Goal: Task Accomplishment & Management: Manage account settings

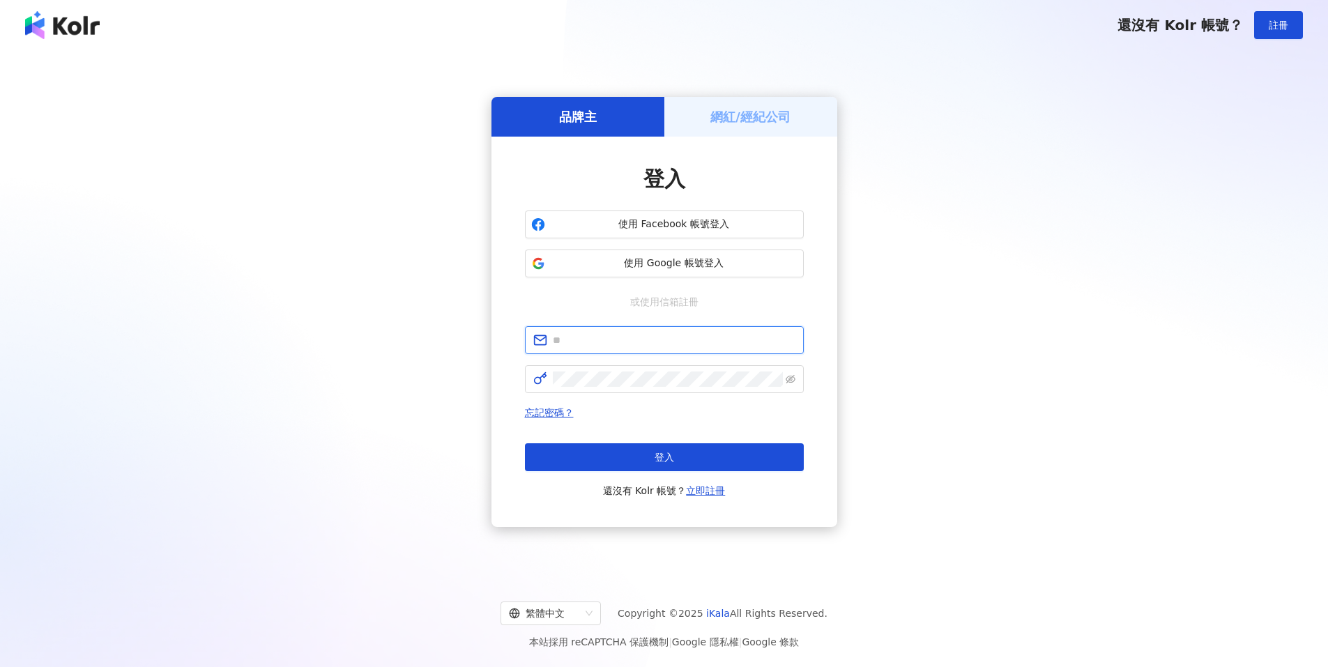
click at [579, 334] on input "text" at bounding box center [674, 339] width 243 height 15
type input "*"
type input "**********"
click at [700, 493] on link "立即註冊" at bounding box center [705, 490] width 39 height 11
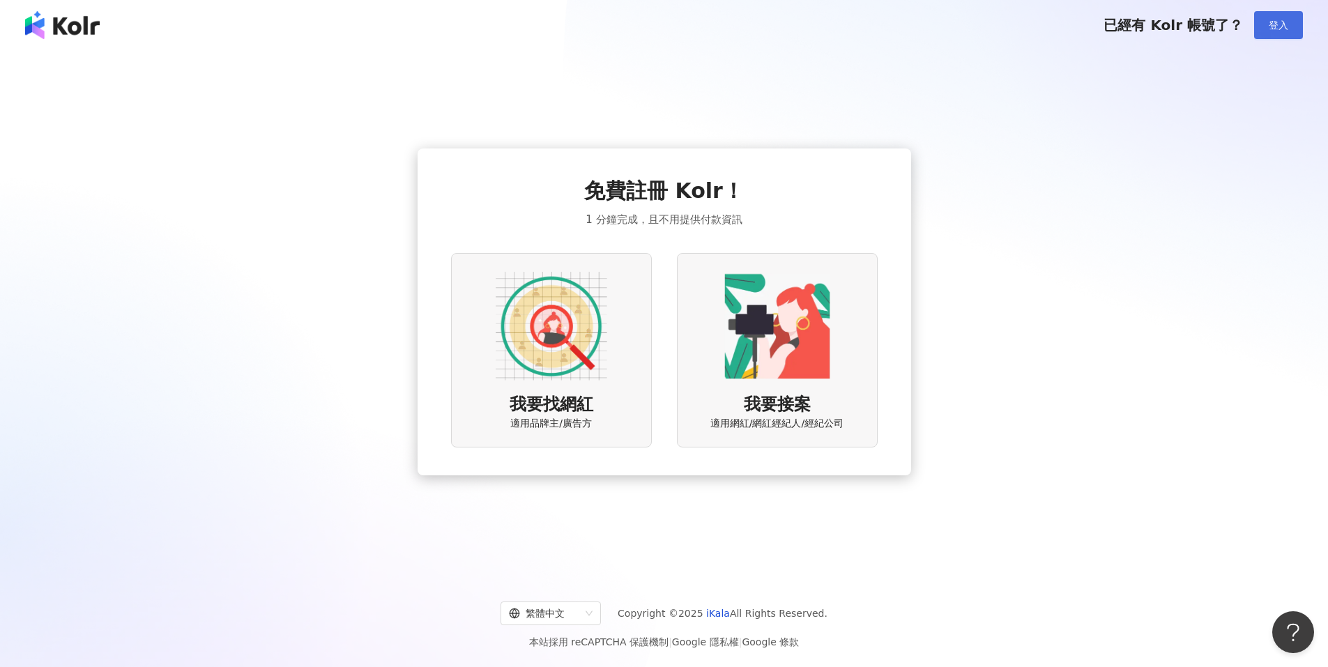
click at [1262, 26] on button "登入" at bounding box center [1278, 25] width 49 height 28
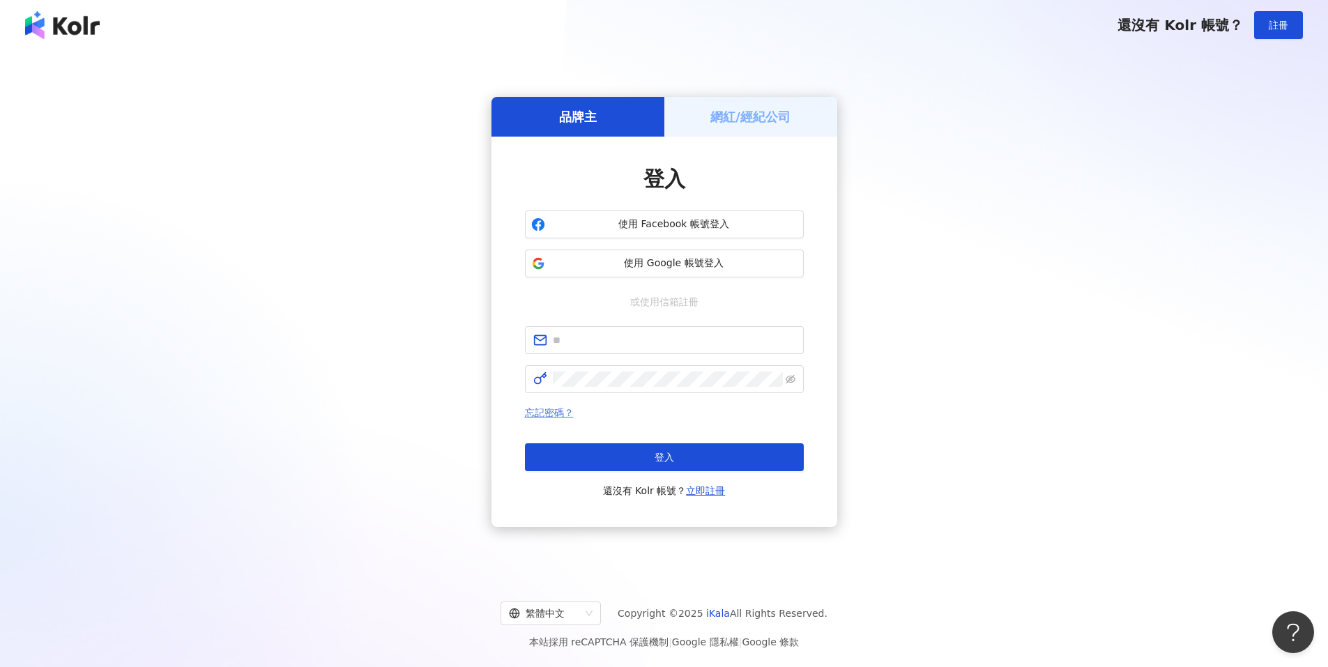
click at [555, 414] on link "忘記密碼？" at bounding box center [549, 412] width 49 height 11
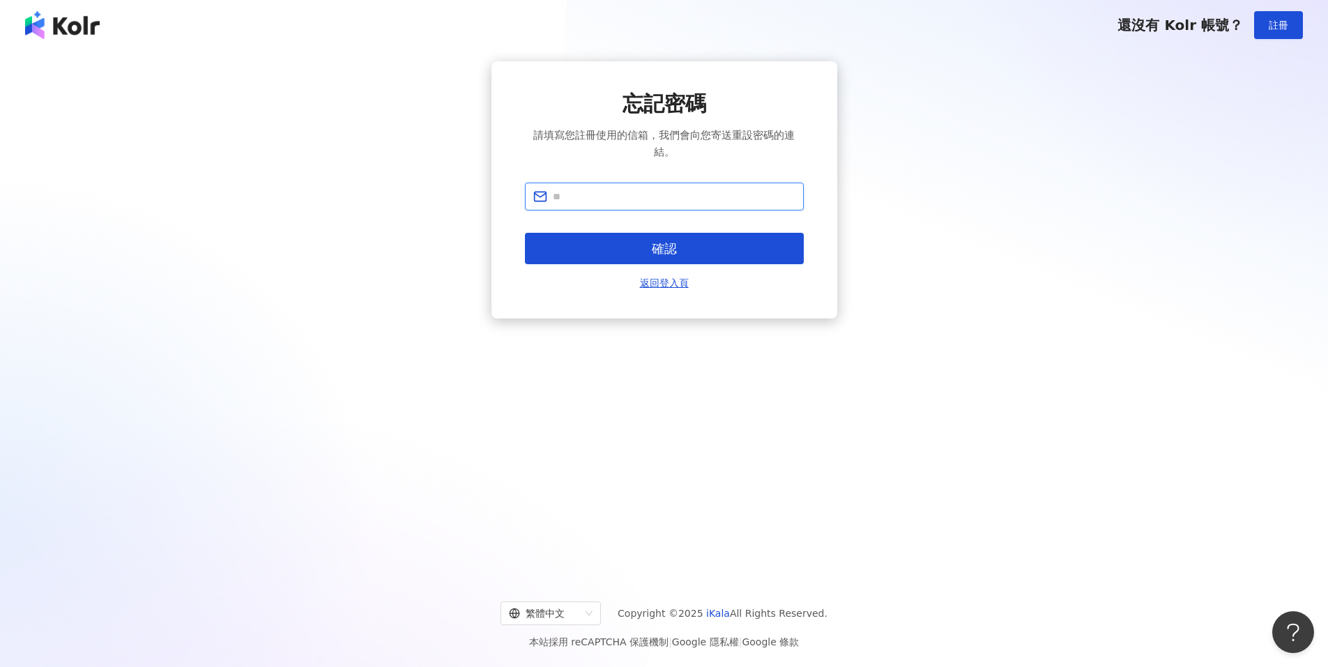
click at [589, 196] on input "text" at bounding box center [674, 196] width 243 height 15
type input "**********"
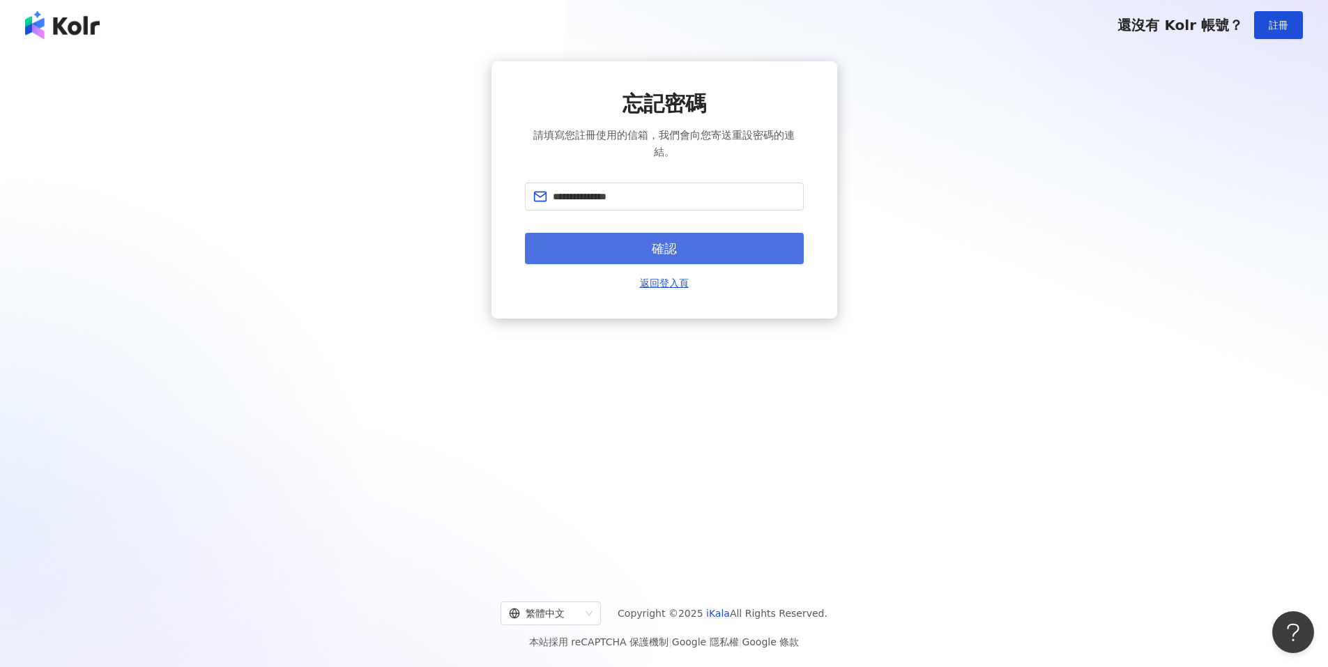
click at [661, 250] on span "確認" at bounding box center [664, 248] width 25 height 15
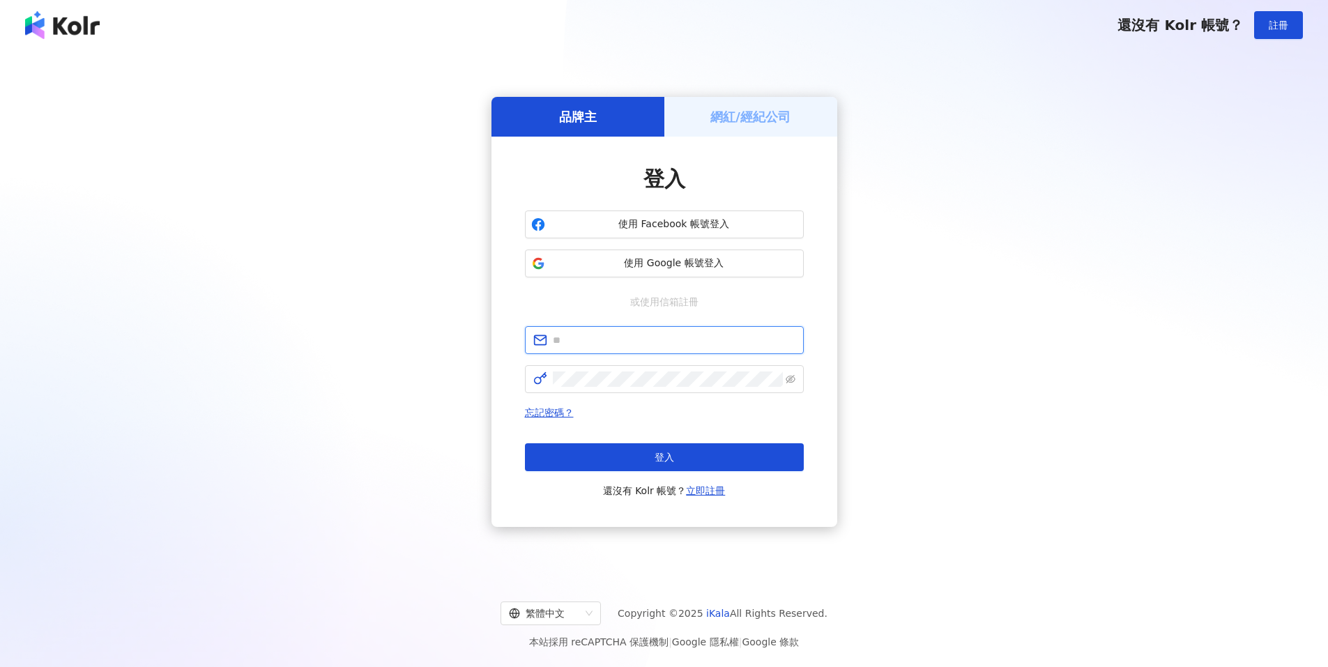
click at [648, 343] on input "text" at bounding box center [674, 339] width 243 height 15
drag, startPoint x: 648, startPoint y: 343, endPoint x: 657, endPoint y: 348, distance: 10.1
click at [654, 347] on input "text" at bounding box center [674, 339] width 243 height 15
type input "*"
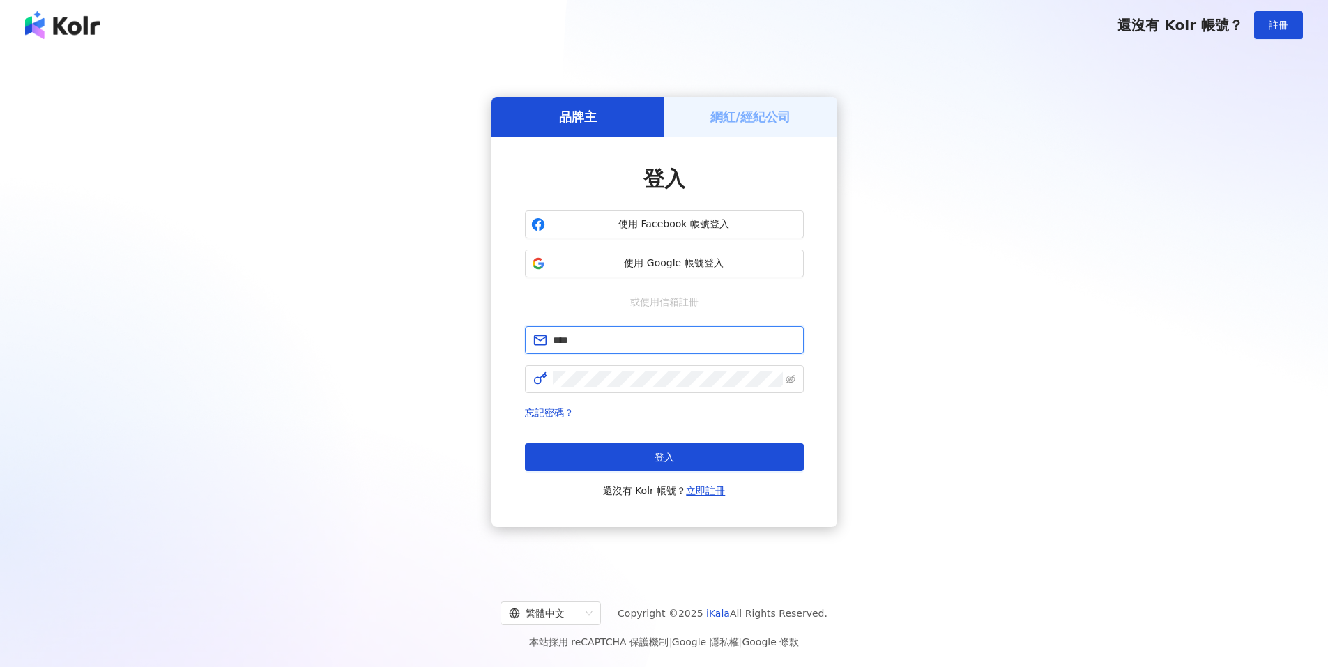
type input "**********"
drag, startPoint x: 787, startPoint y: 286, endPoint x: 762, endPoint y: 286, distance: 25.1
click at [787, 286] on div "**********" at bounding box center [664, 331] width 279 height 335
click at [577, 473] on div "登入 還沒有 Kolr 帳號？ 立即註冊" at bounding box center [664, 471] width 279 height 56
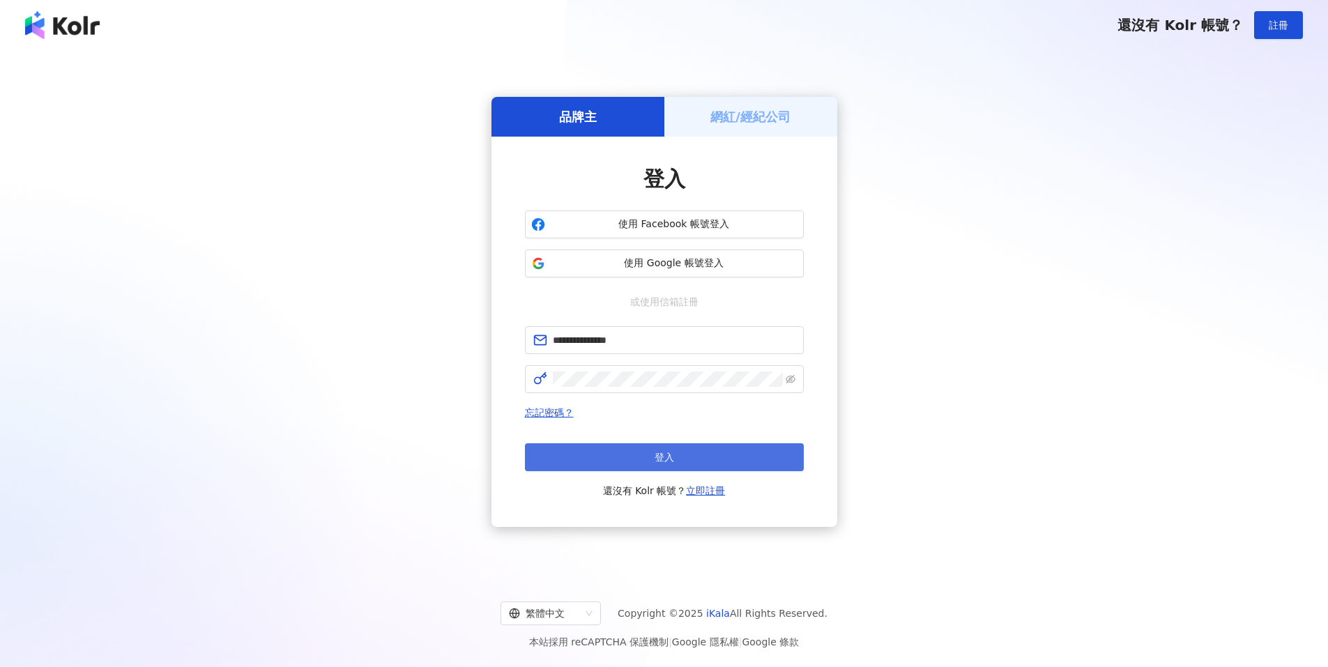
click at [702, 443] on button "登入" at bounding box center [664, 457] width 279 height 28
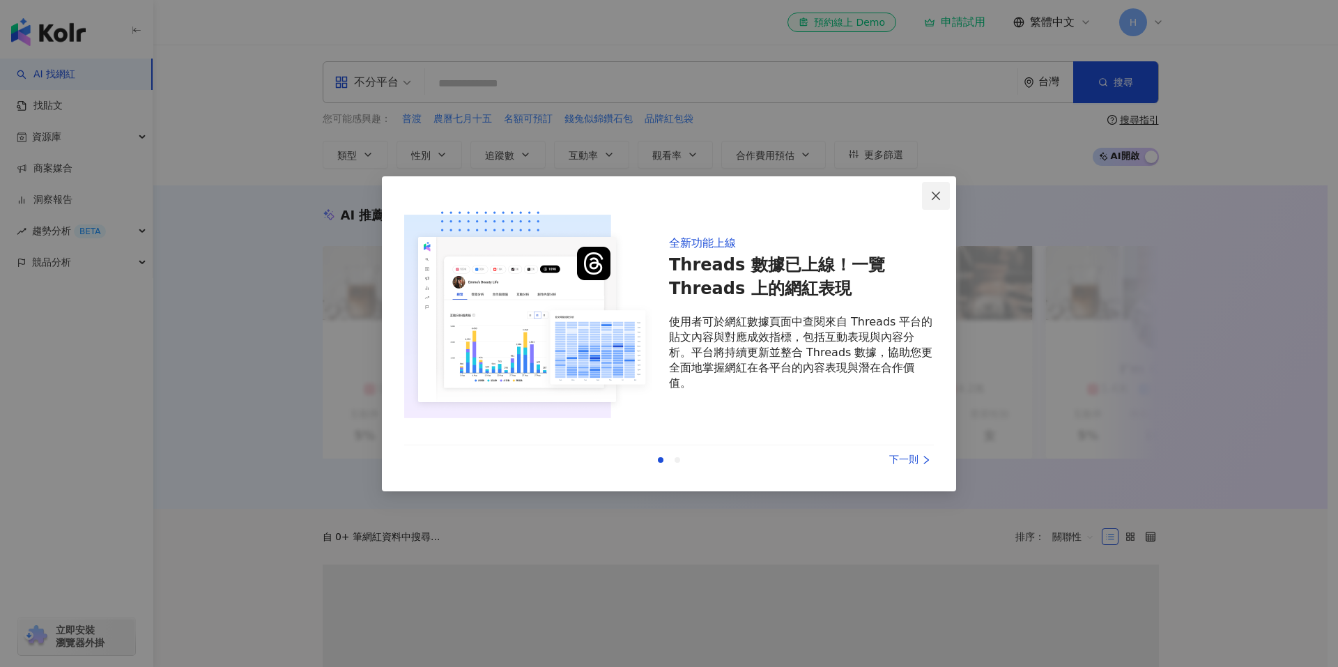
click at [932, 201] on icon "close" at bounding box center [935, 195] width 11 height 11
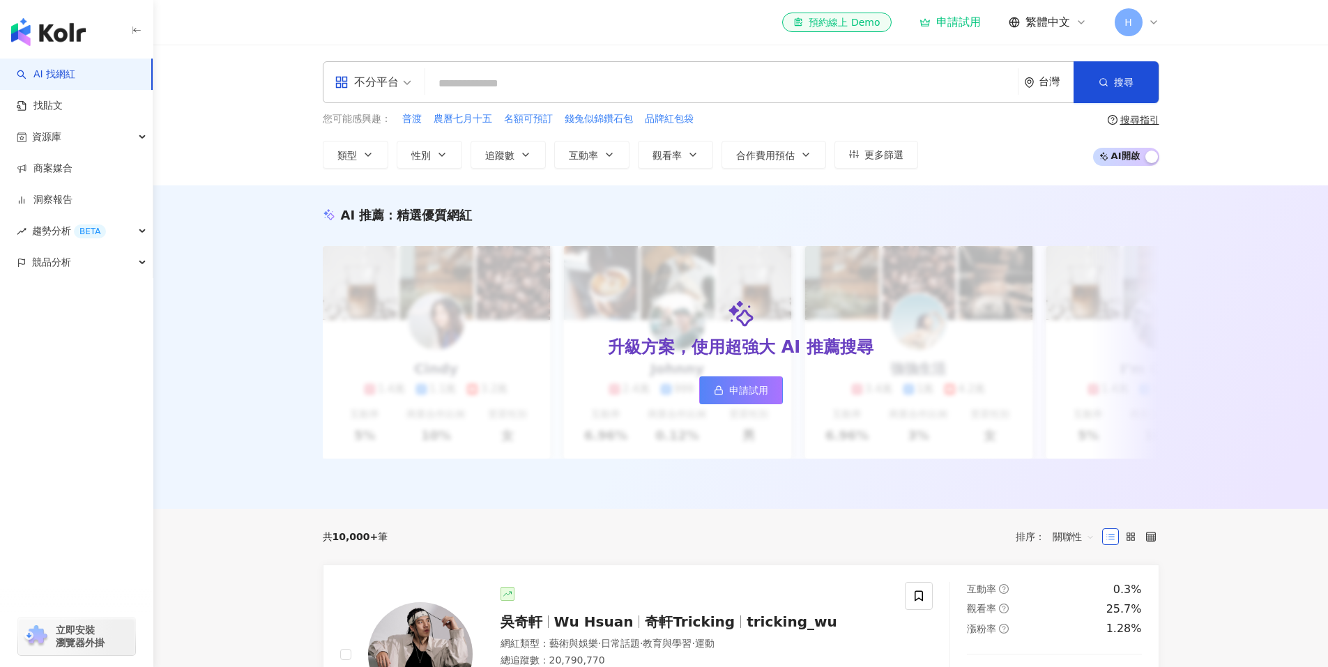
click at [1147, 18] on div "H" at bounding box center [1136, 22] width 45 height 28
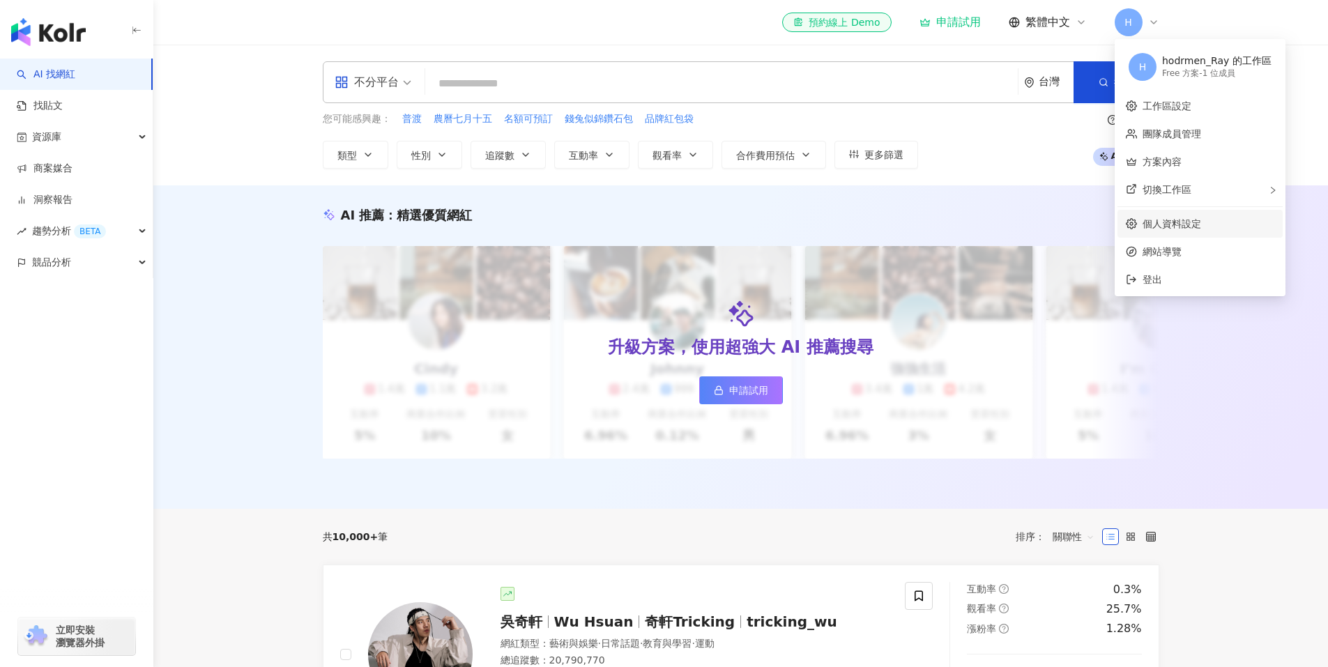
click at [1168, 225] on link "個人資料設定" at bounding box center [1171, 223] width 59 height 11
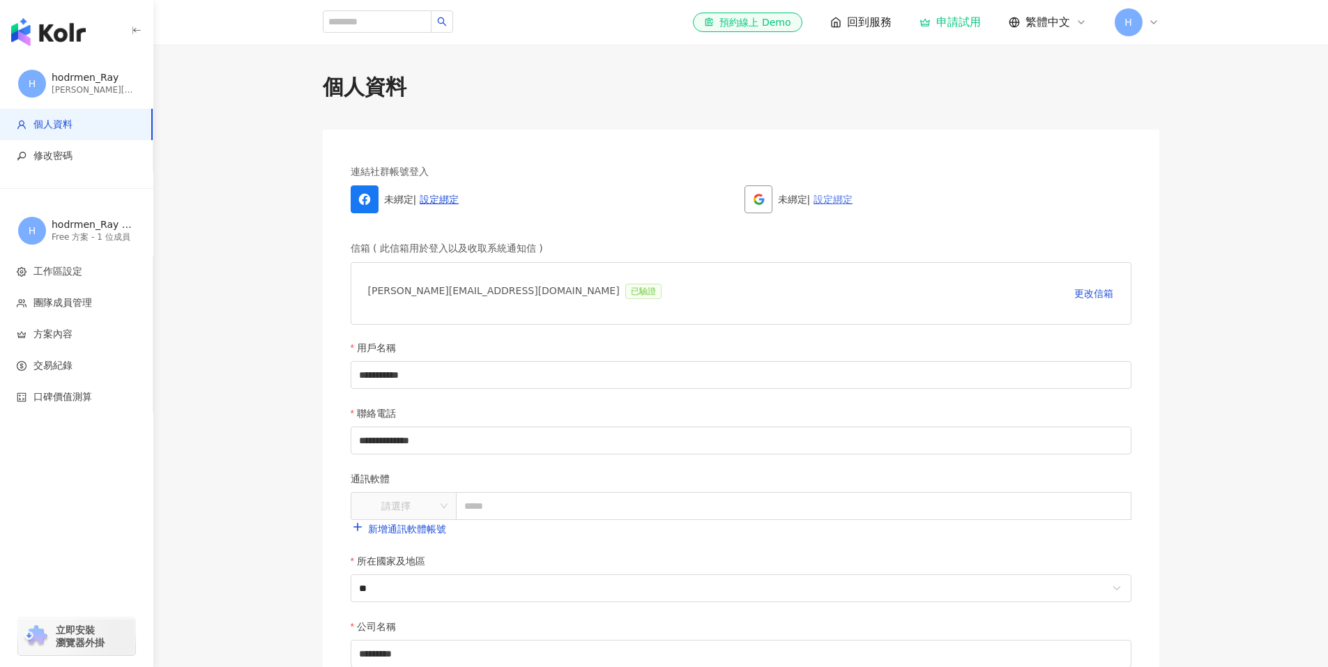
click at [821, 203] on link "設定綁定" at bounding box center [832, 199] width 39 height 11
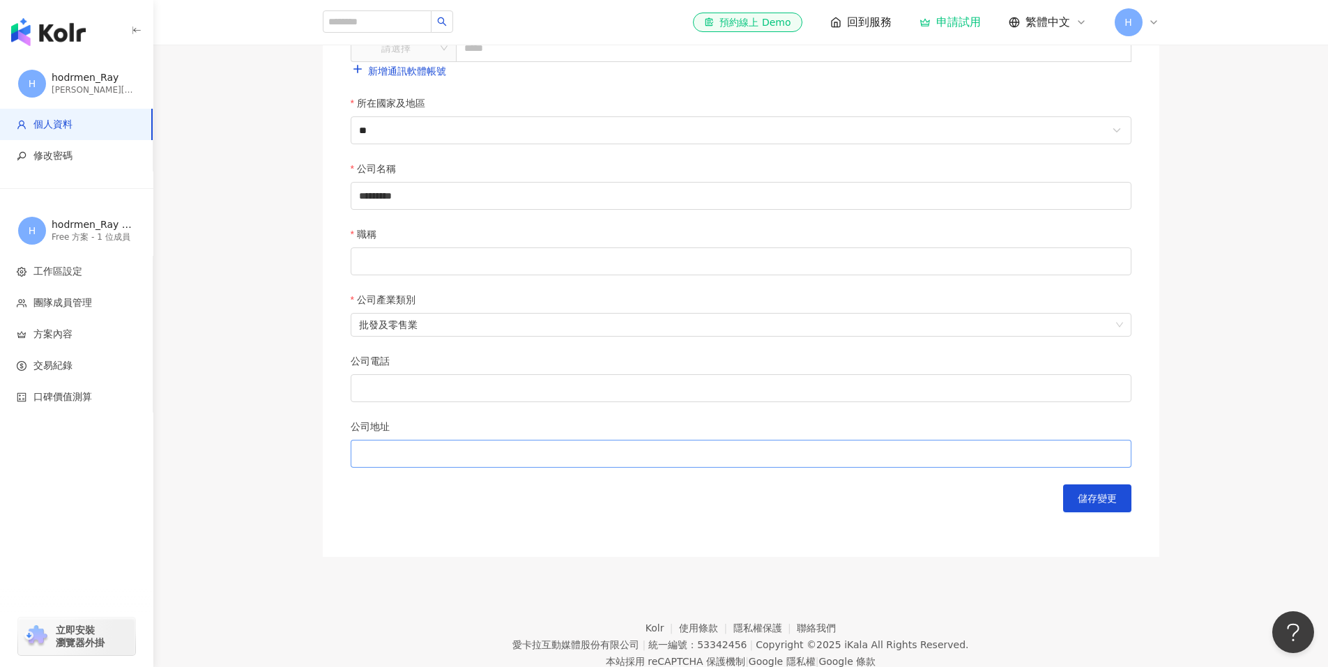
scroll to position [506, 0]
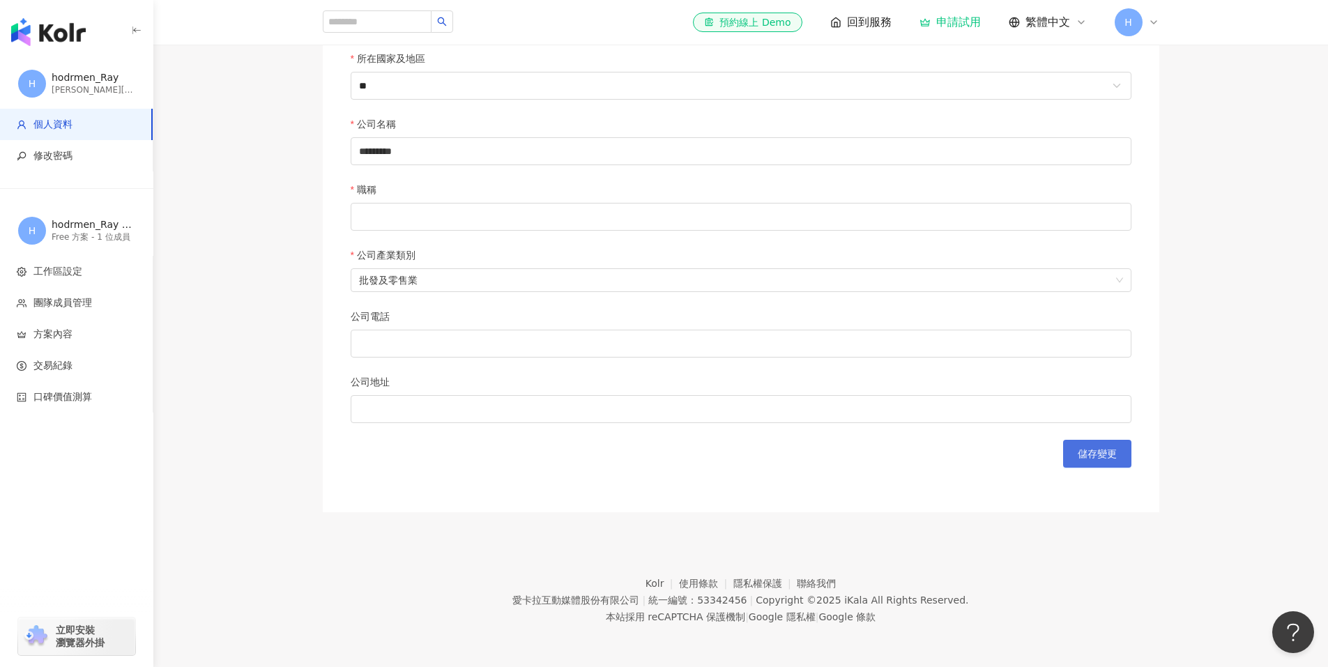
click at [1104, 452] on span "儲存變更" at bounding box center [1097, 453] width 39 height 11
click at [387, 221] on input "職稱" at bounding box center [741, 217] width 781 height 28
click at [428, 112] on form "**********" at bounding box center [741, 100] width 781 height 736
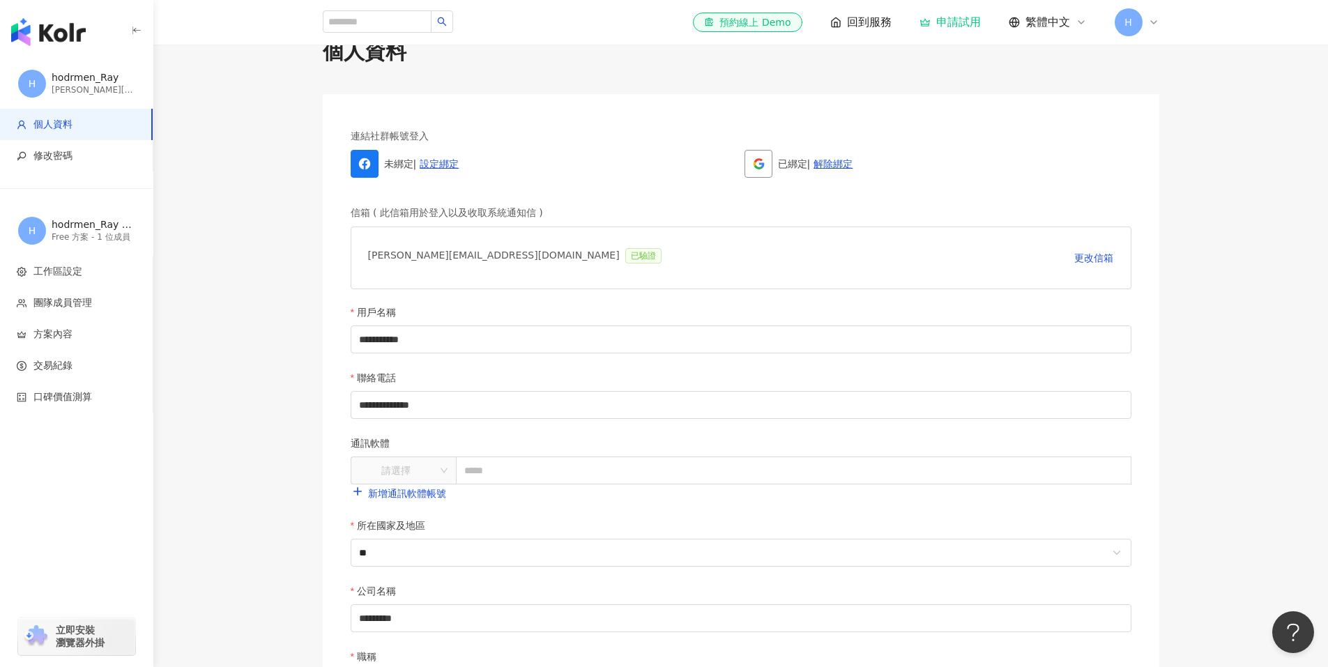
scroll to position [18, 0]
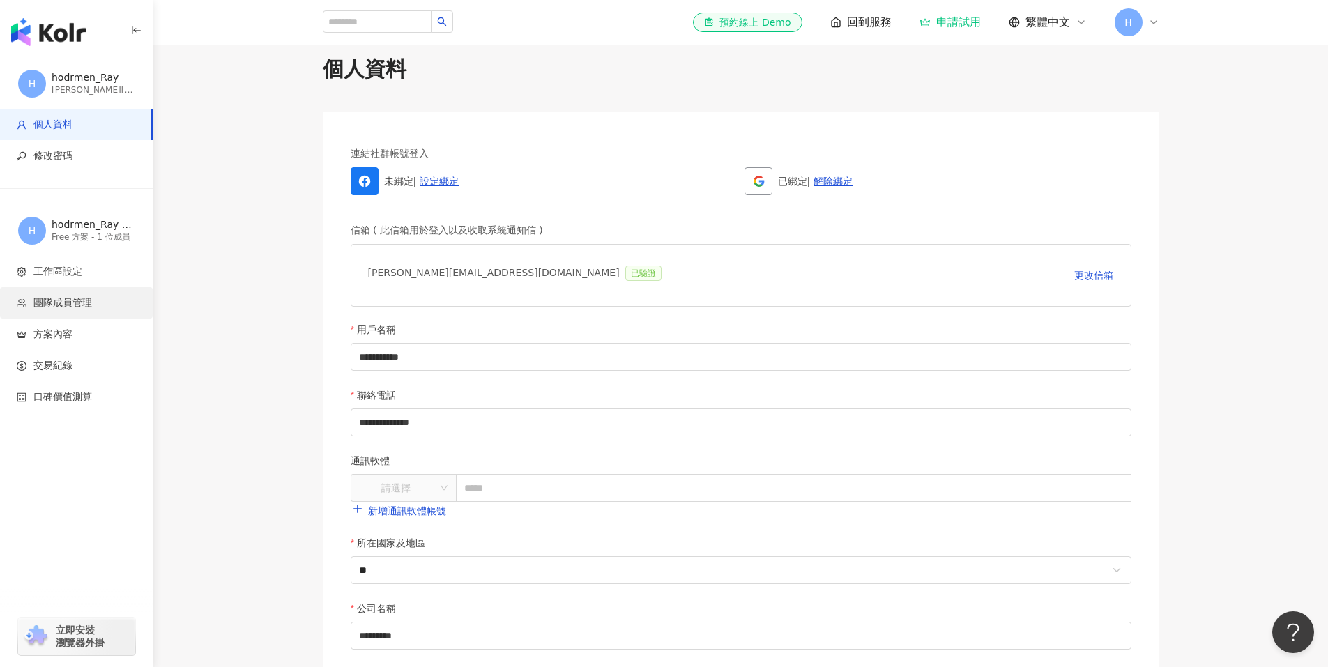
click at [55, 310] on li "團隊成員管理" at bounding box center [76, 302] width 153 height 31
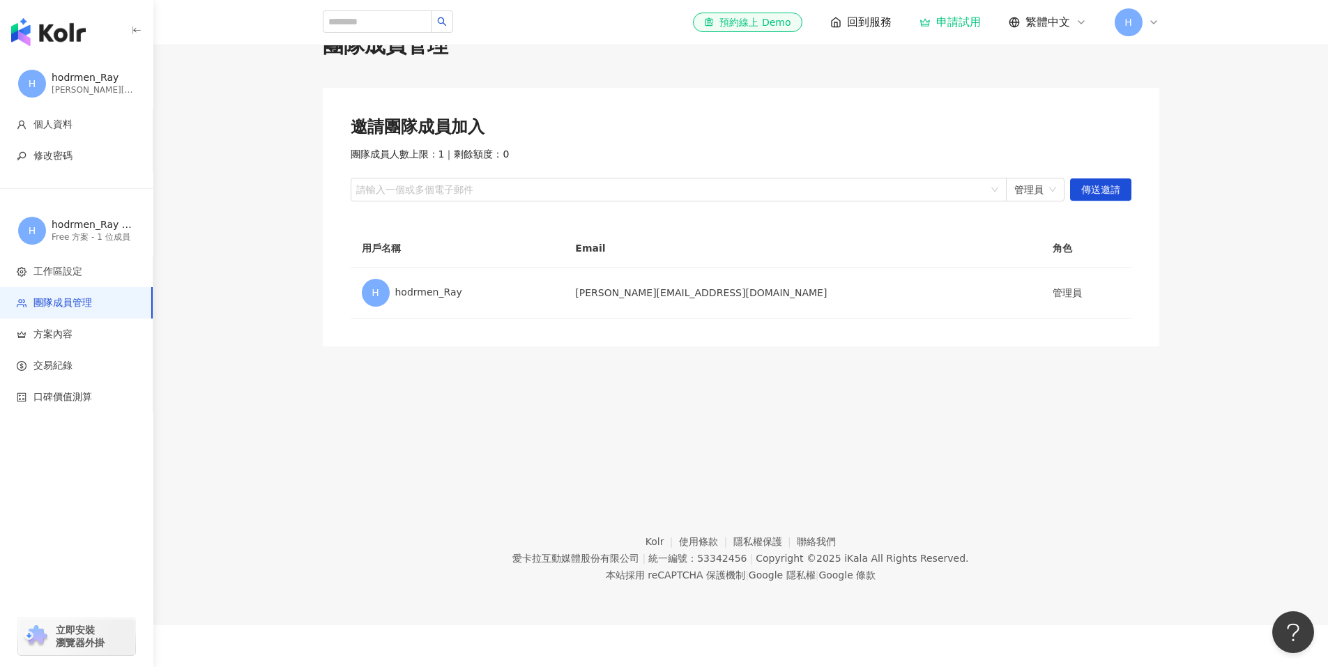
scroll to position [64, 0]
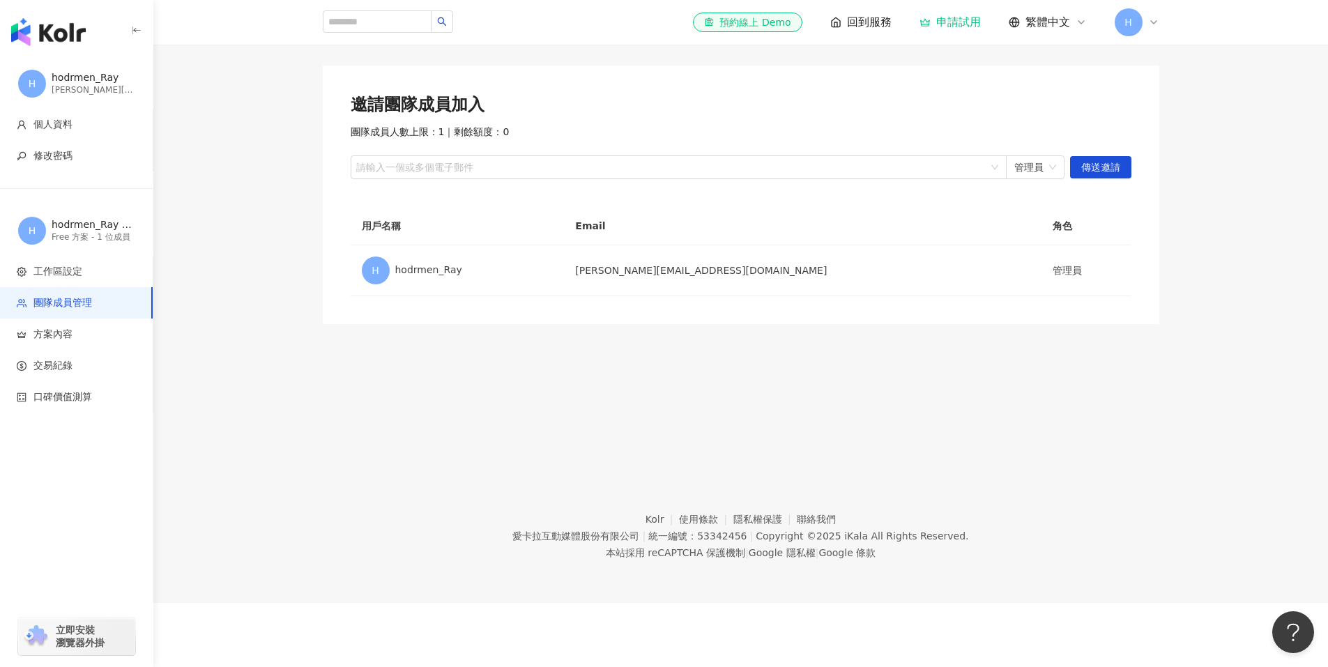
click at [93, 233] on div "Free 方案 - 1 位成員" at bounding box center [94, 237] width 84 height 12
click at [79, 235] on div "Free 方案 - 1 位成員" at bounding box center [94, 237] width 84 height 12
drag, startPoint x: 390, startPoint y: 130, endPoint x: 417, endPoint y: 132, distance: 26.6
click at [417, 132] on span "團隊成員人數上限：1 ｜ 剩餘額度：0" at bounding box center [430, 132] width 159 height 14
click at [469, 137] on span "團隊成員人數上限：1 ｜ 剩餘額度：0" at bounding box center [430, 132] width 159 height 14
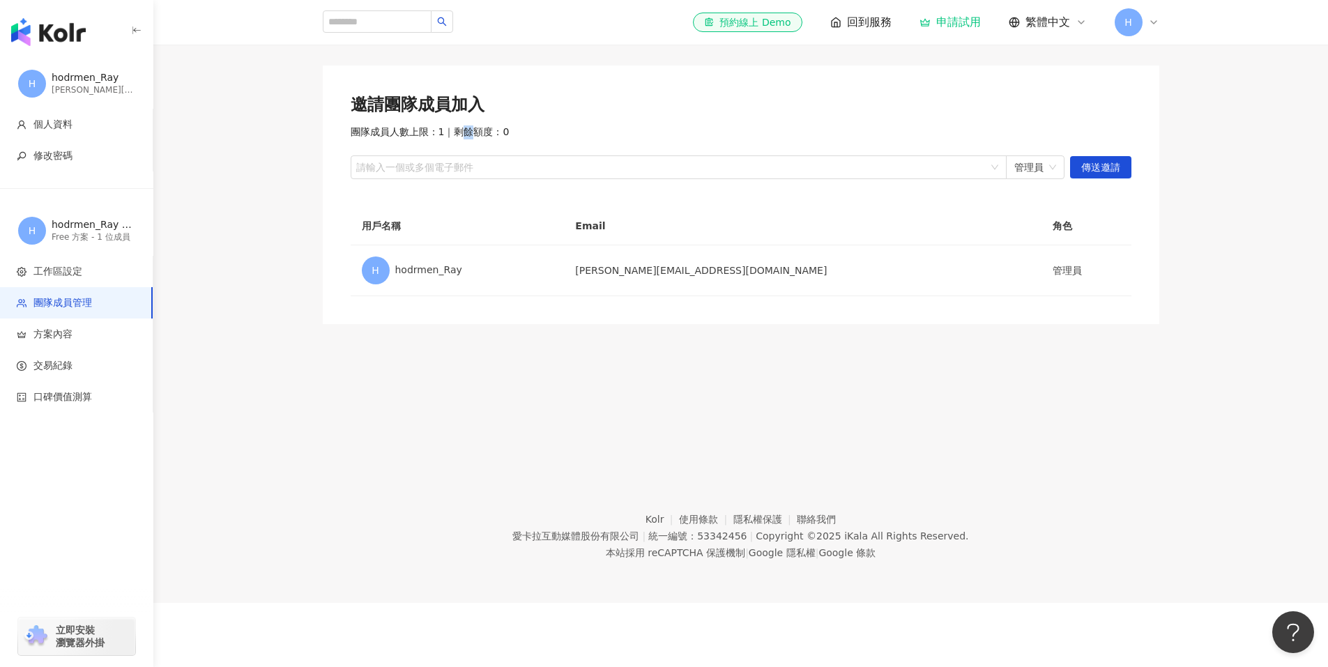
click at [469, 137] on span "團隊成員人數上限：1 ｜ 剩餘額度：0" at bounding box center [430, 132] width 159 height 14
click at [610, 135] on div "團隊成員人數上限：1 ｜ 剩餘額度：0" at bounding box center [741, 132] width 781 height 14
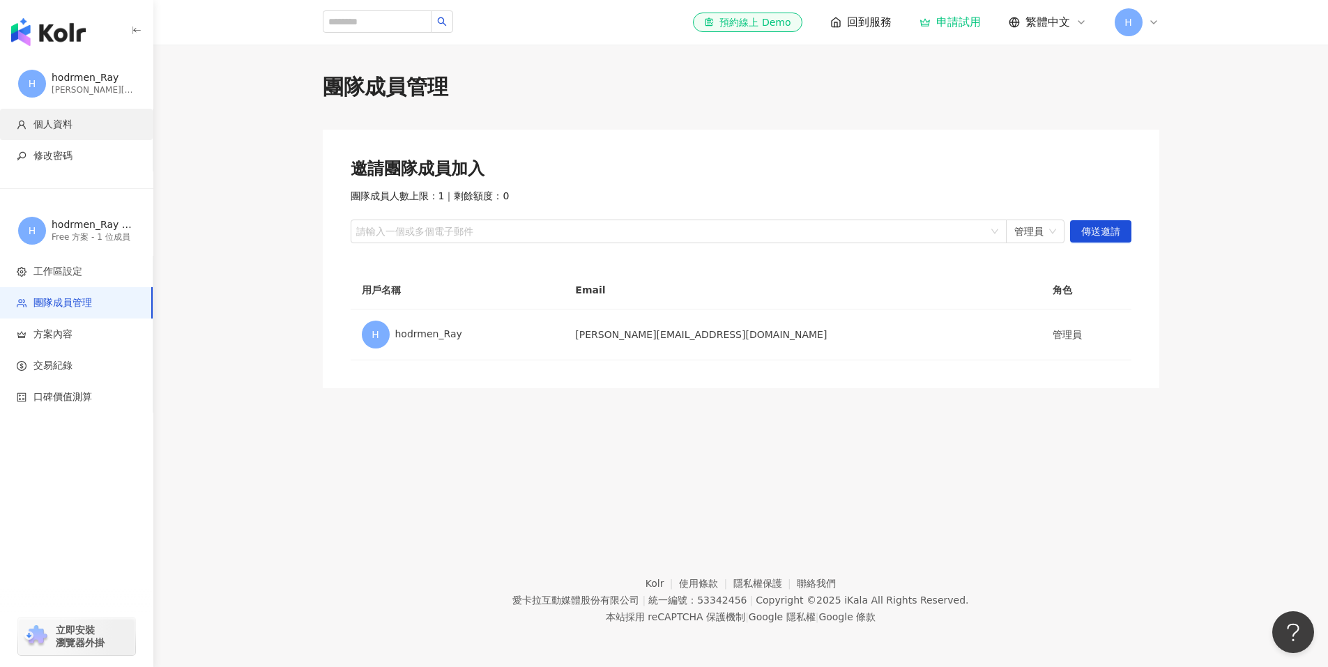
click at [54, 128] on span "個人資料" at bounding box center [52, 125] width 39 height 14
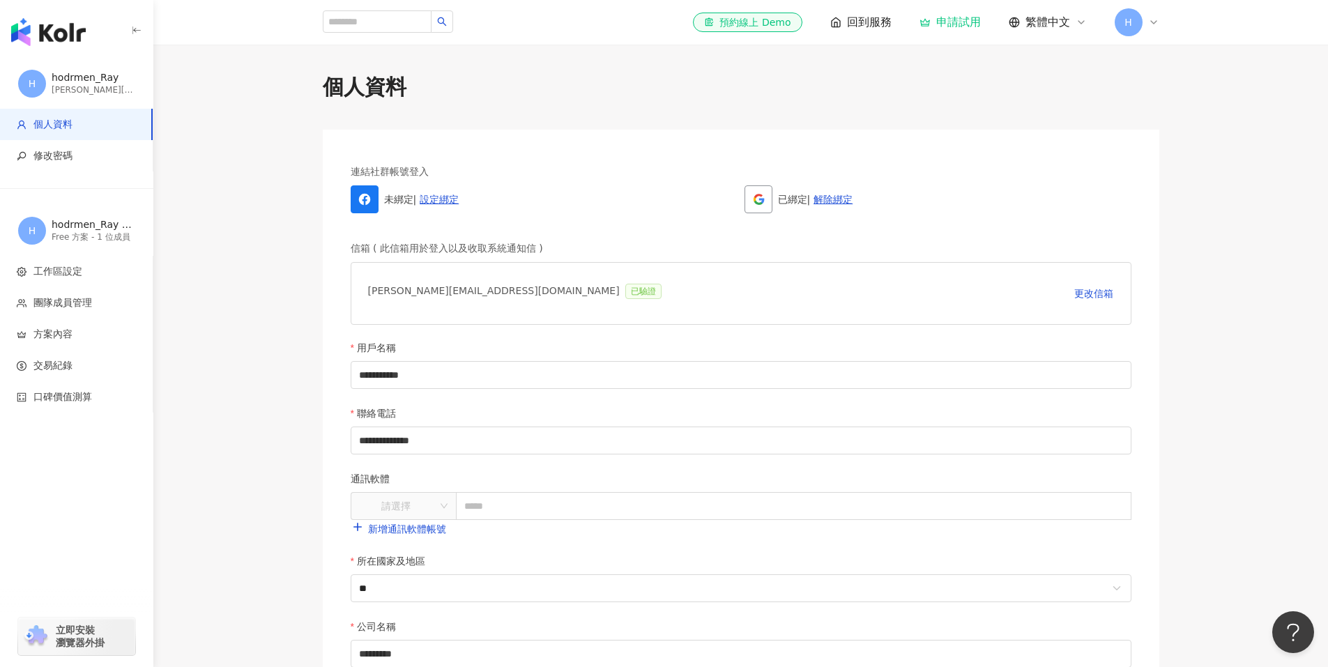
drag, startPoint x: 608, startPoint y: 229, endPoint x: 542, endPoint y: 233, distance: 67.0
click at [608, 229] on div "**********" at bounding box center [741, 572] width 836 height 885
click at [70, 309] on span "團隊成員管理" at bounding box center [62, 303] width 59 height 14
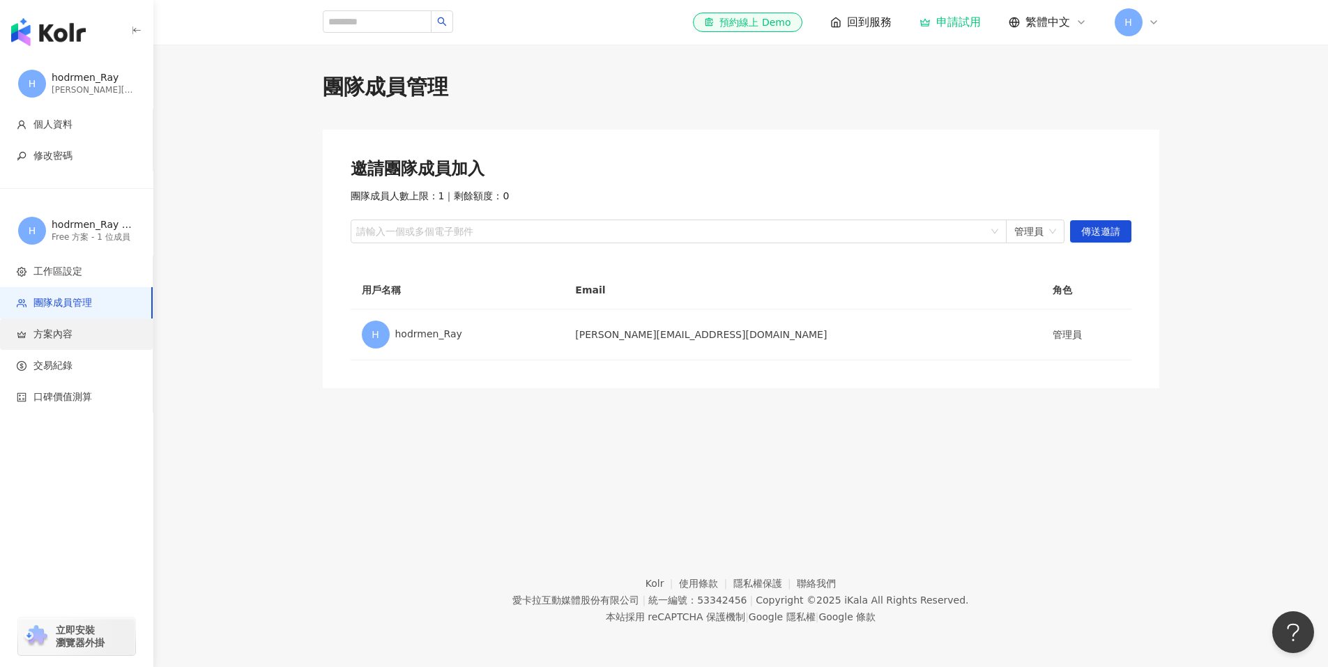
click at [61, 339] on span "方案內容" at bounding box center [52, 335] width 39 height 14
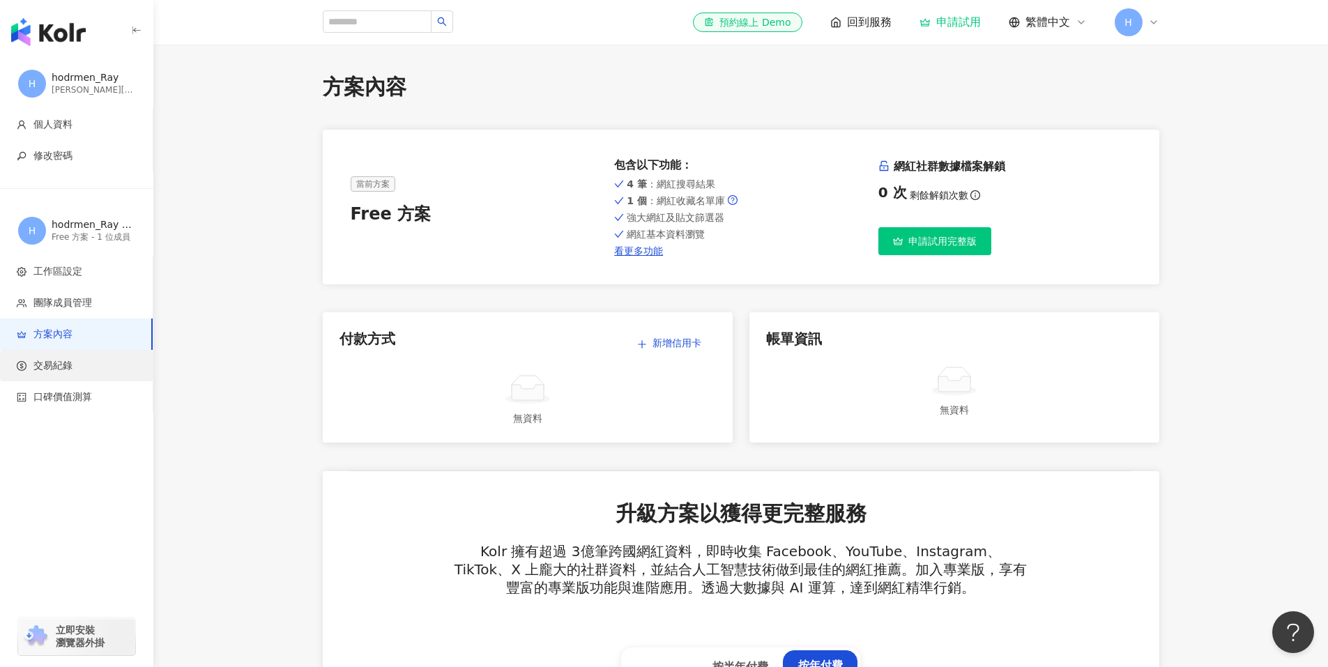
click at [60, 367] on span "交易紀錄" at bounding box center [52, 366] width 39 height 14
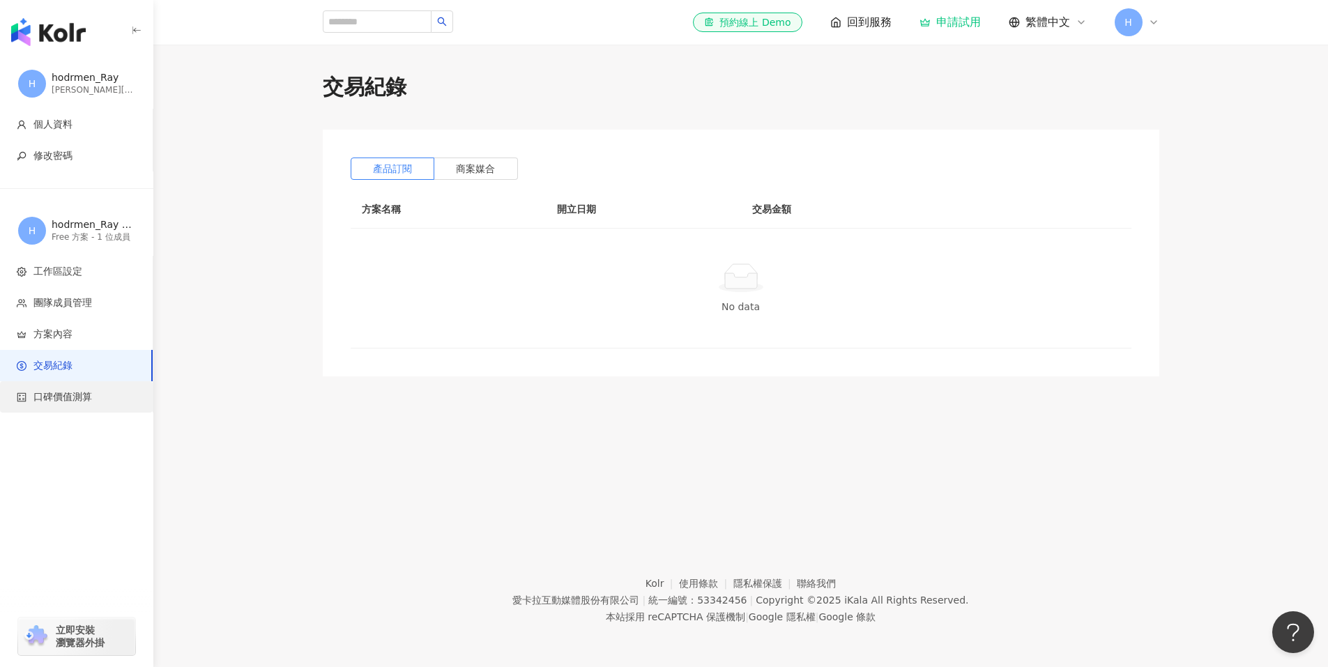
click at [74, 404] on li "口碑價值測算" at bounding box center [76, 396] width 153 height 31
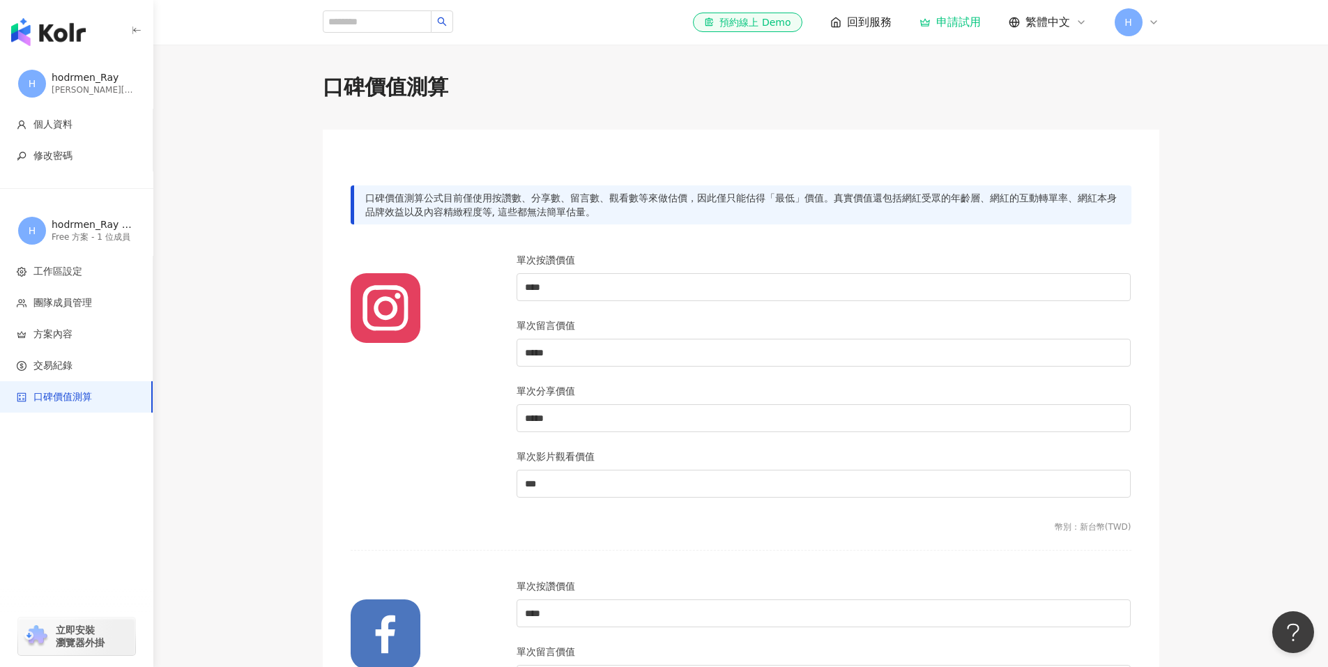
click at [879, 22] on span "回到服務" at bounding box center [869, 22] width 45 height 15
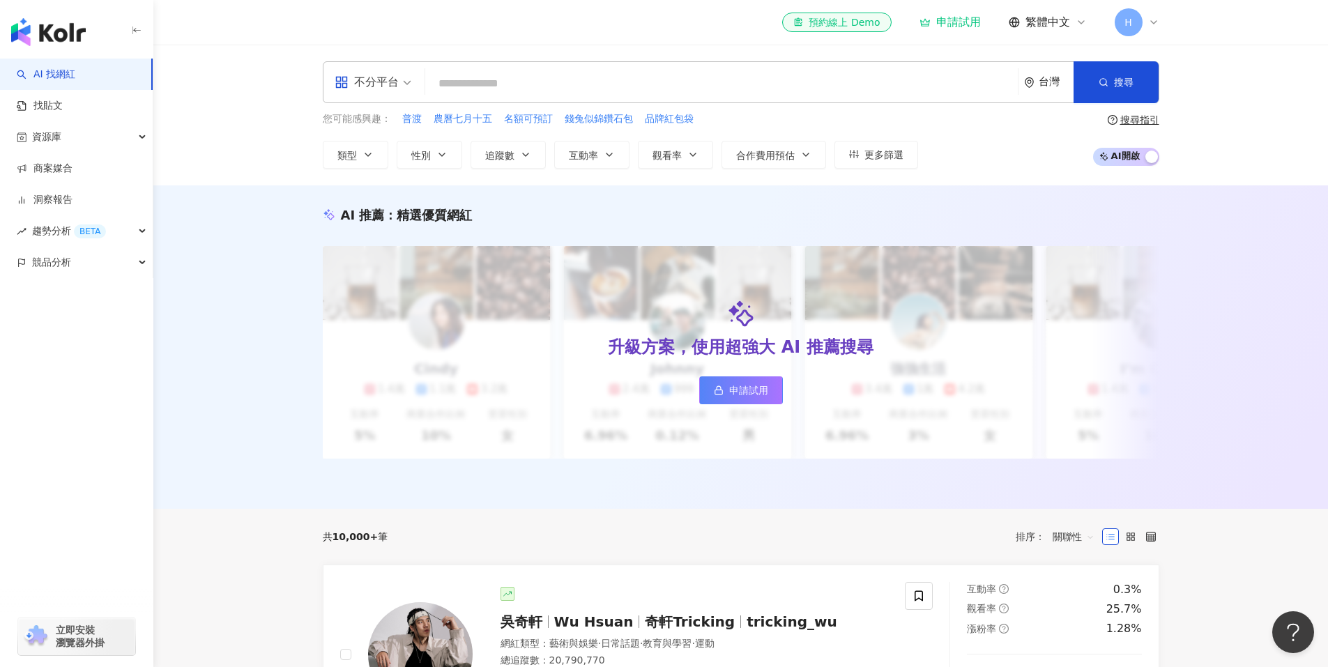
click at [126, 26] on div "button" at bounding box center [76, 29] width 153 height 59
click at [139, 36] on icon "button" at bounding box center [136, 30] width 11 height 11
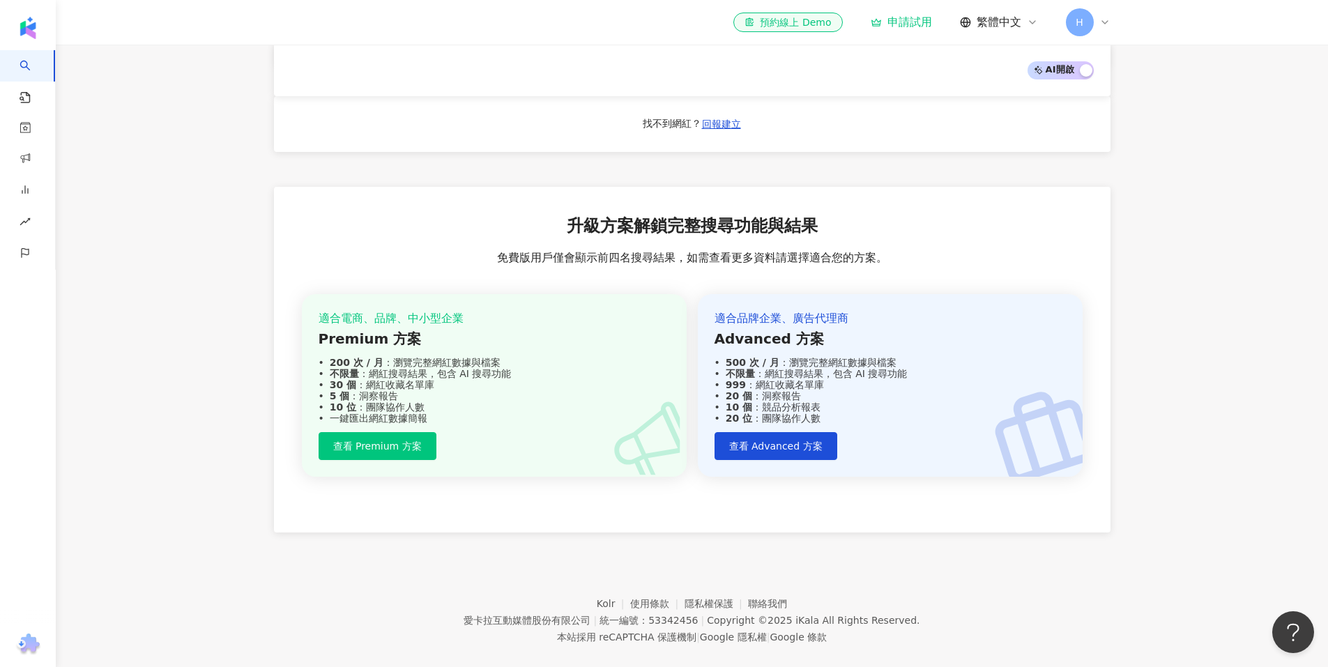
scroll to position [1295, 0]
